Goal: Information Seeking & Learning: Learn about a topic

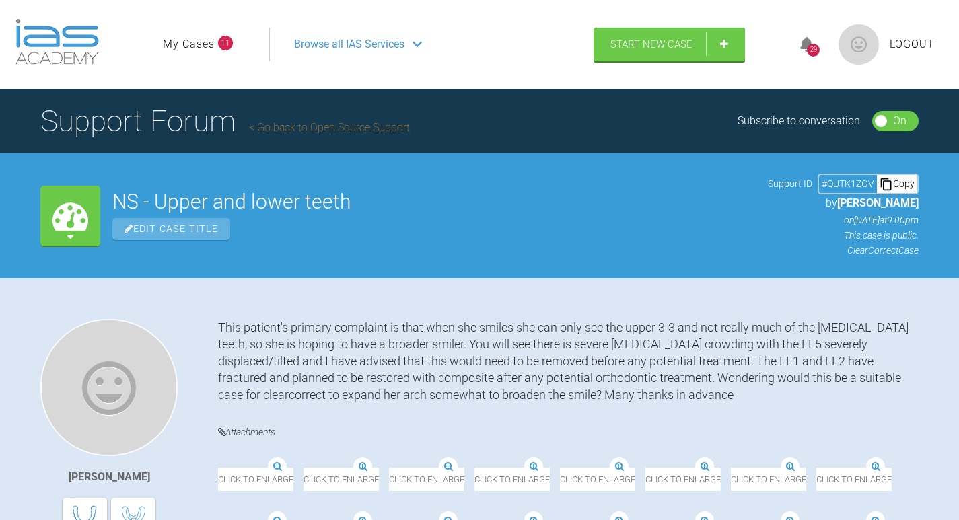
scroll to position [269, 0]
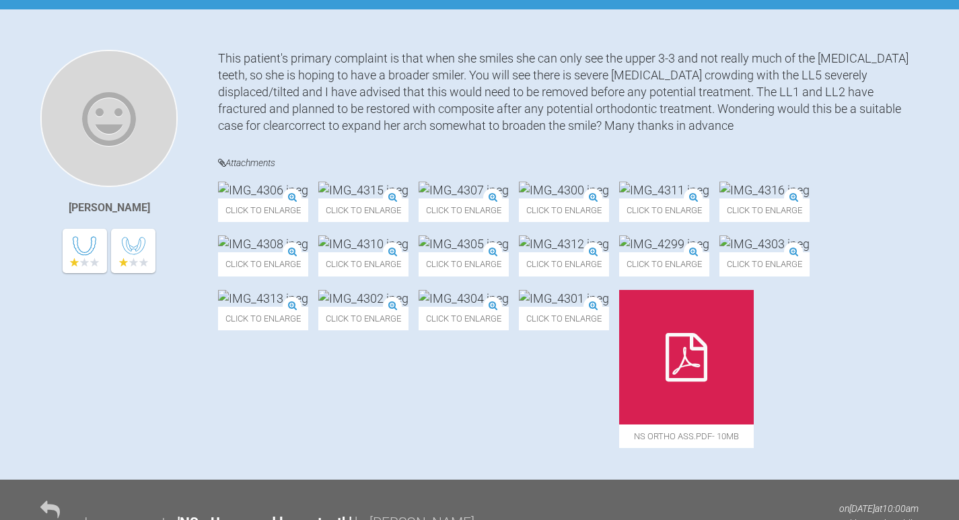
click at [418, 252] on img at bounding box center [463, 243] width 90 height 17
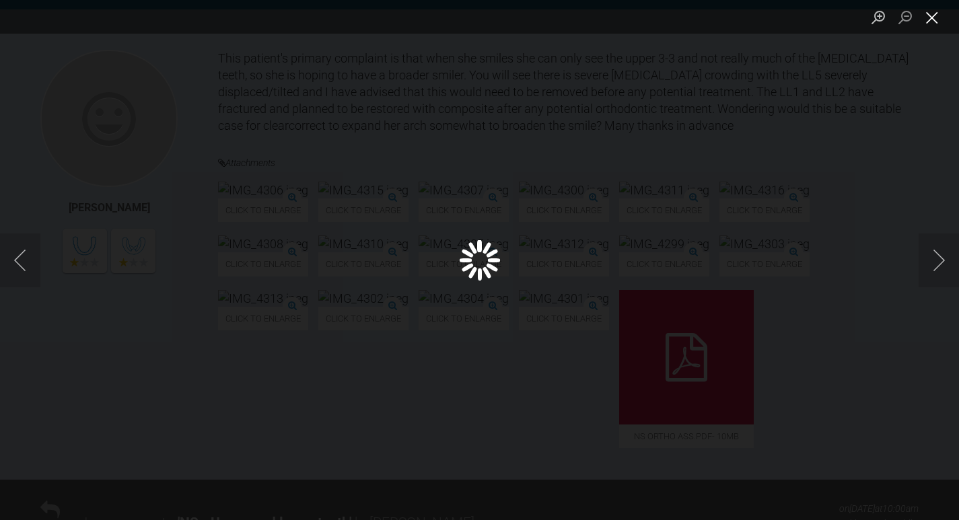
click at [931, 18] on button "Close lightbox" at bounding box center [931, 17] width 27 height 24
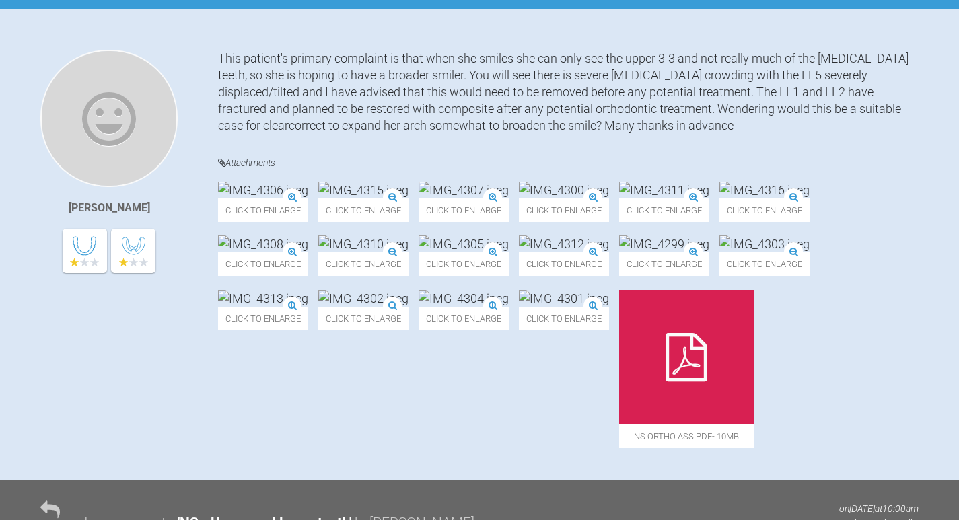
click at [300, 198] on img at bounding box center [263, 190] width 90 height 17
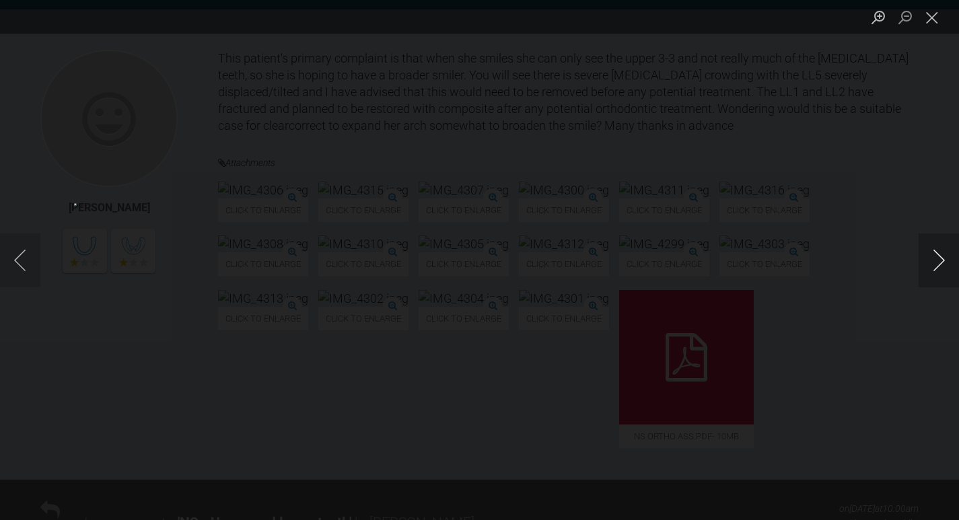
click at [938, 250] on button "Next image" at bounding box center [938, 260] width 40 height 54
click at [938, 255] on button "Next image" at bounding box center [938, 260] width 40 height 54
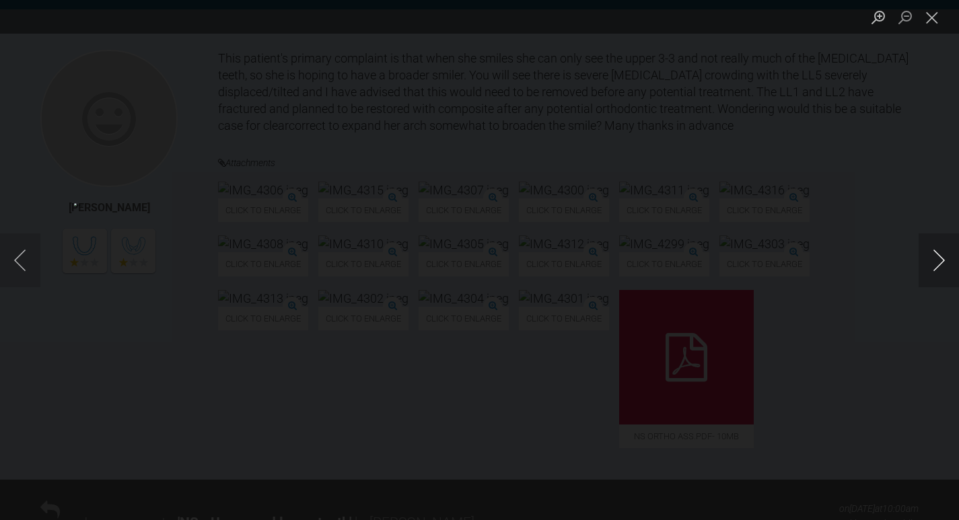
click at [938, 255] on button "Next image" at bounding box center [938, 260] width 40 height 54
click at [939, 256] on button "Next image" at bounding box center [938, 260] width 40 height 54
click at [949, 270] on button "Next image" at bounding box center [938, 260] width 40 height 54
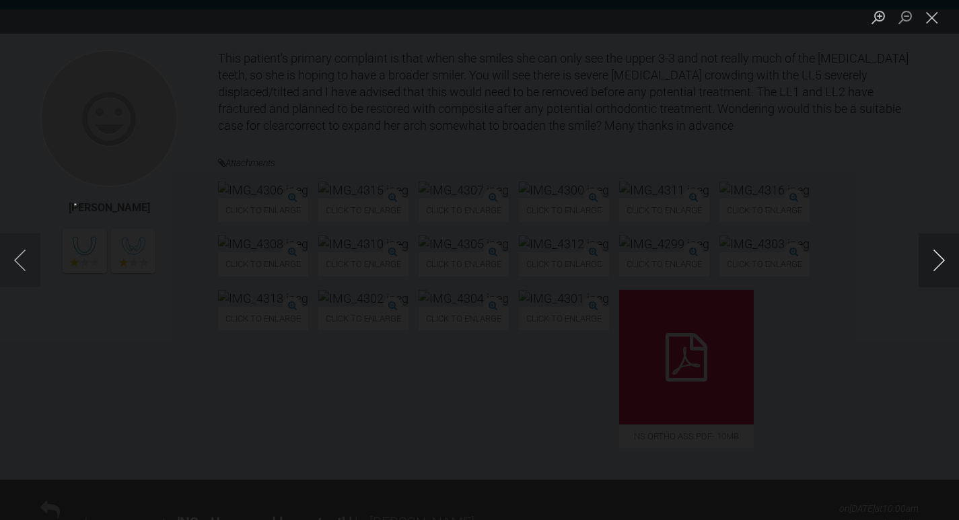
click at [949, 270] on button "Next image" at bounding box center [938, 260] width 40 height 54
click at [934, 264] on button "Next image" at bounding box center [938, 260] width 40 height 54
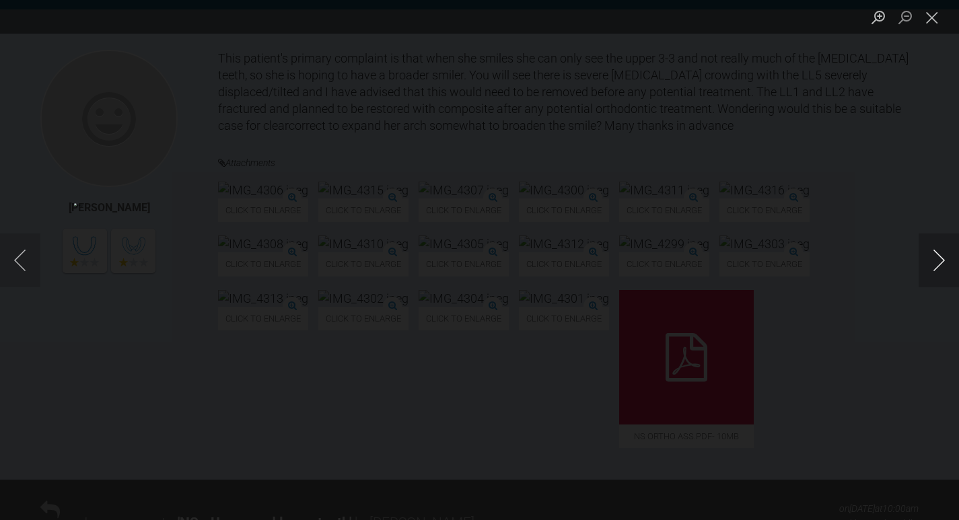
click at [934, 264] on button "Next image" at bounding box center [938, 260] width 40 height 54
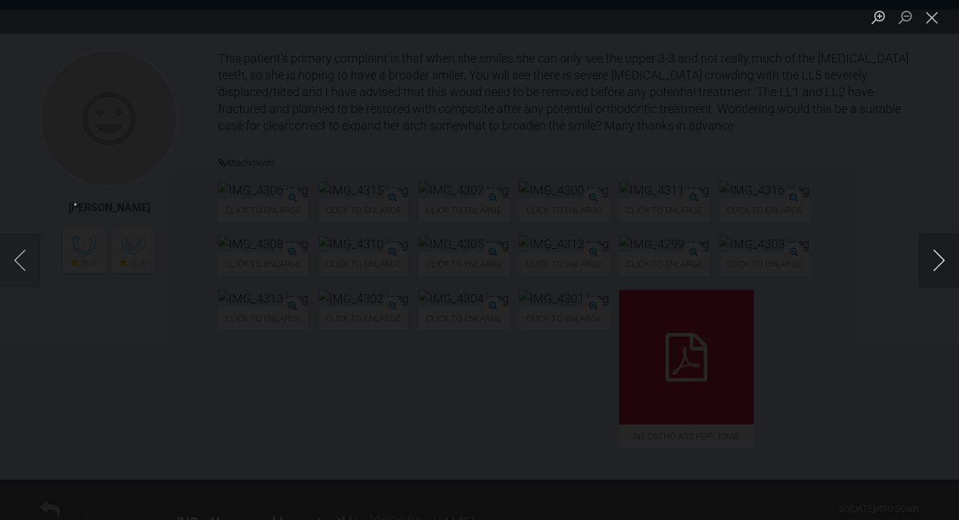
click at [934, 264] on button "Next image" at bounding box center [938, 260] width 40 height 54
click at [932, 24] on button "Close lightbox" at bounding box center [931, 17] width 27 height 24
